Goal: Find specific page/section: Find specific page/section

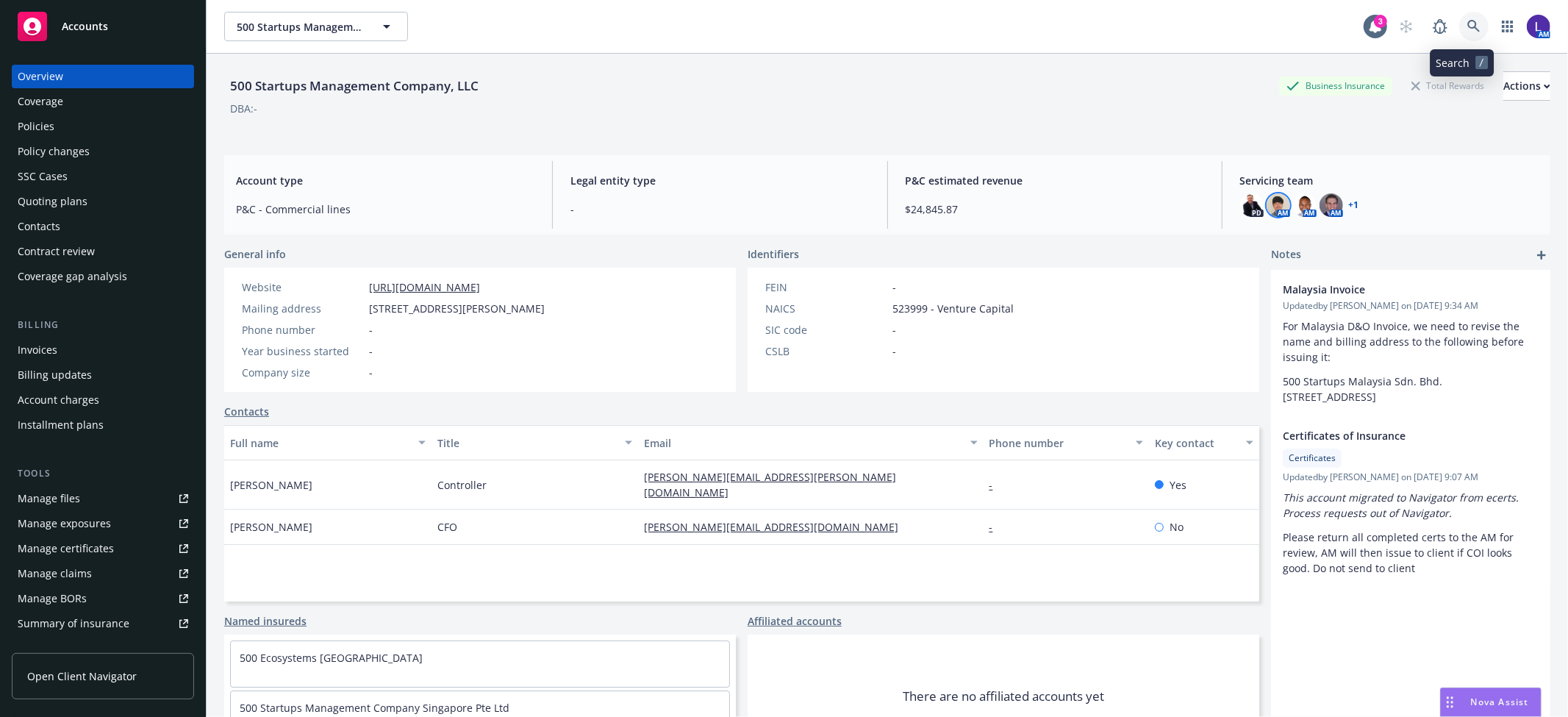
click at [1468, 28] on icon at bounding box center [1473, 26] width 12 height 12
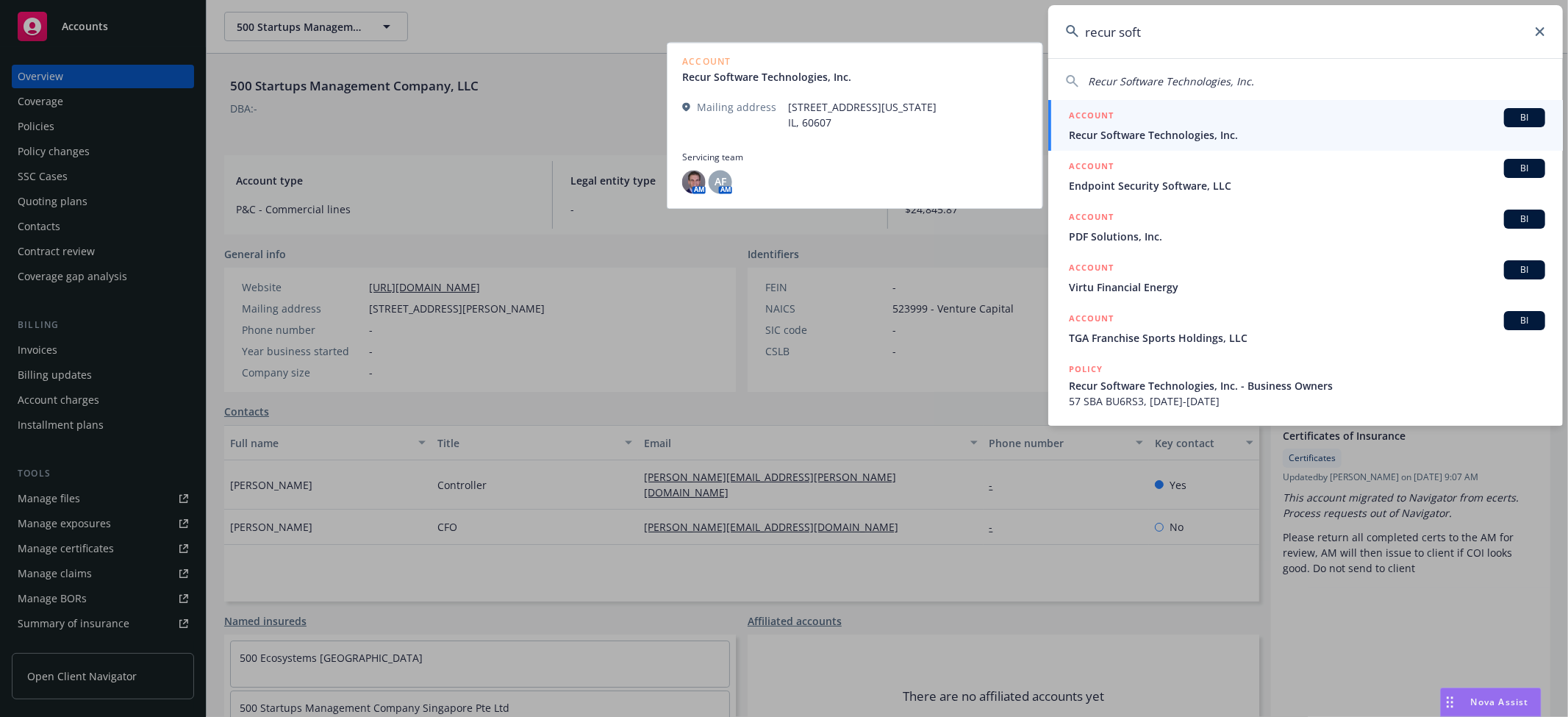
type input "recur soft"
click at [1196, 137] on span "Recur Software Technologies, Inc." at bounding box center [1307, 134] width 477 height 15
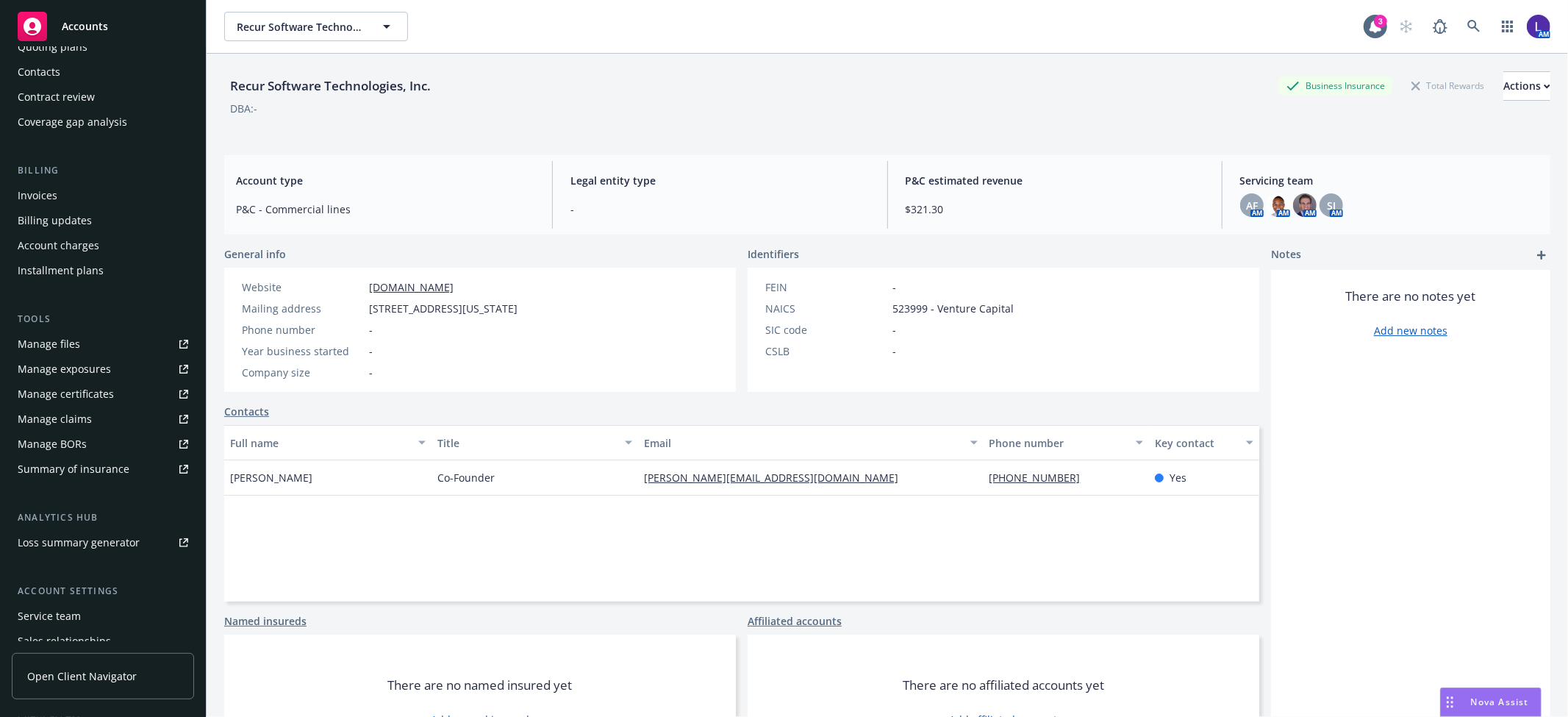
scroll to position [240, 0]
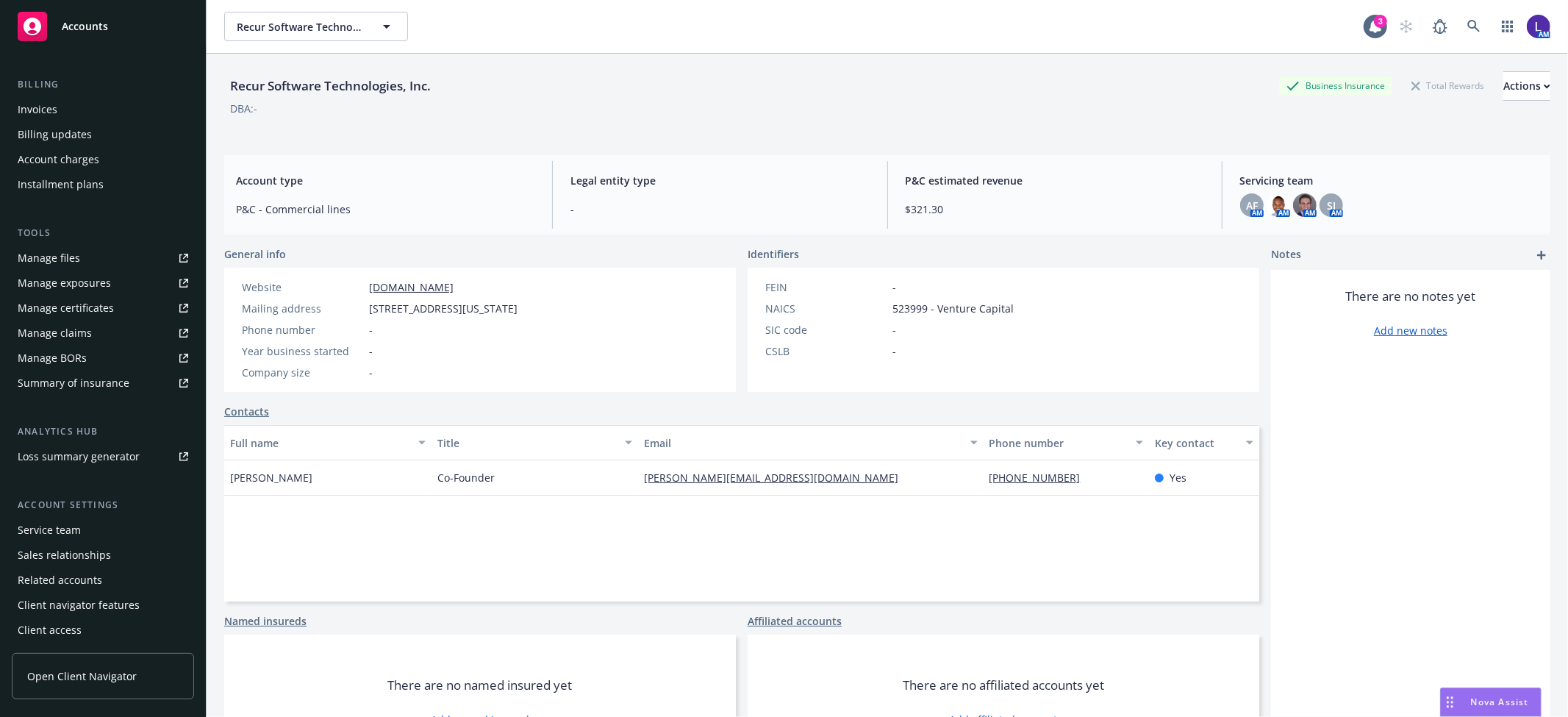
click at [70, 528] on div "Service team" at bounding box center [49, 530] width 63 height 23
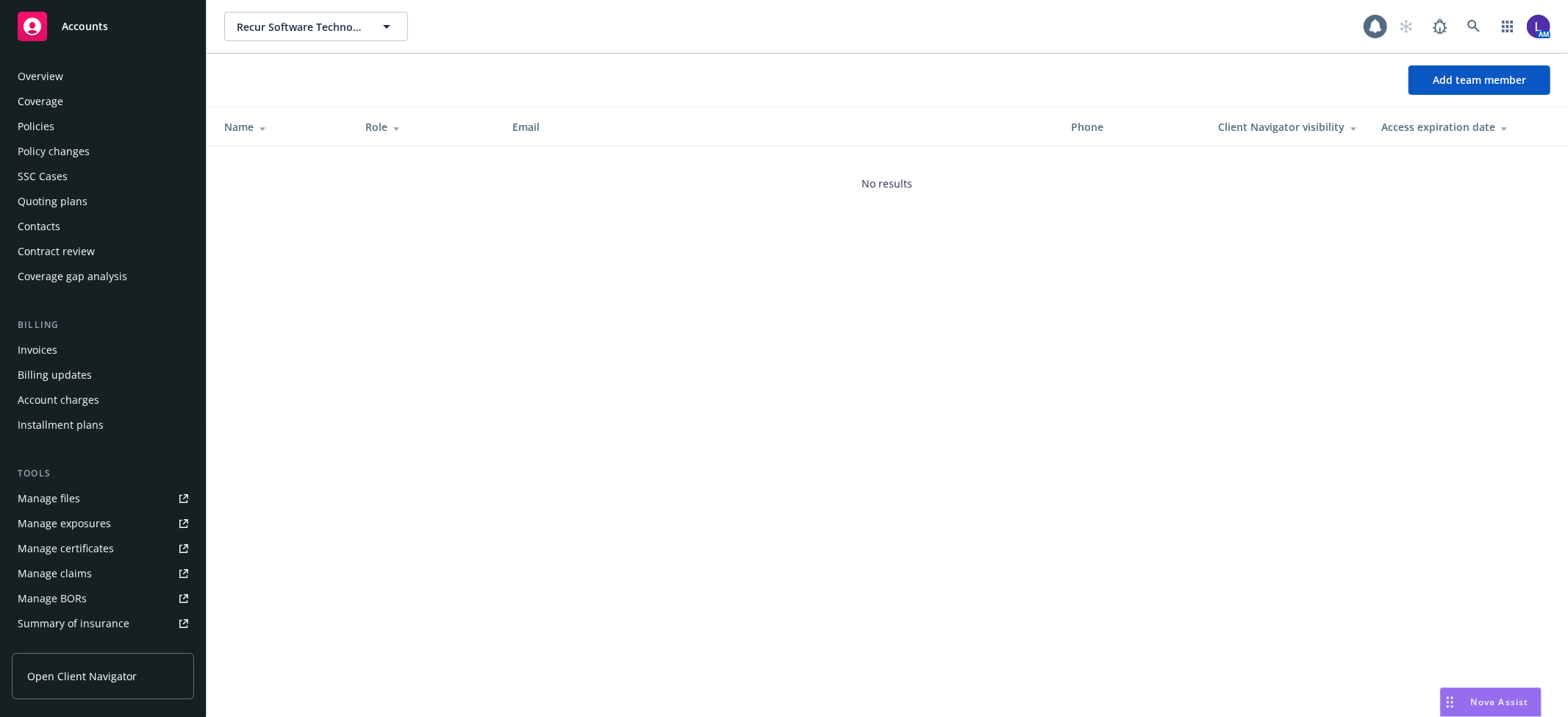
scroll to position [240, 0]
